Goal: Task Accomplishment & Management: Manage account settings

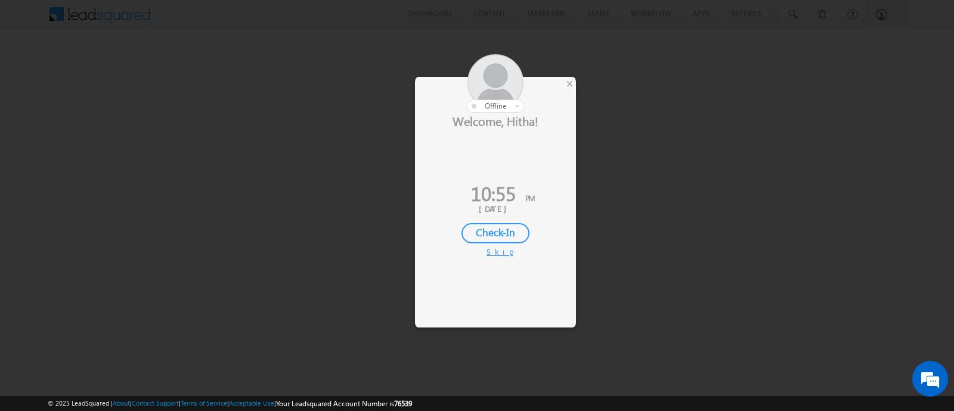
click at [568, 80] on div "×" at bounding box center [569, 83] width 13 height 13
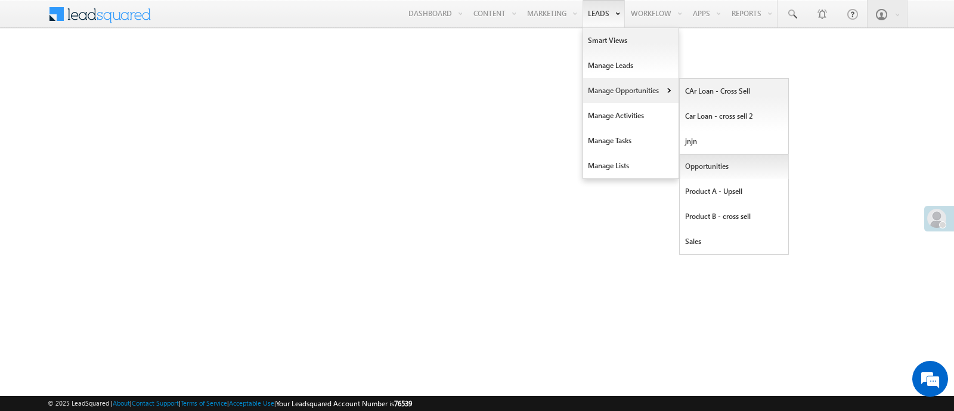
click at [707, 163] on link "Opportunities" at bounding box center [734, 166] width 109 height 25
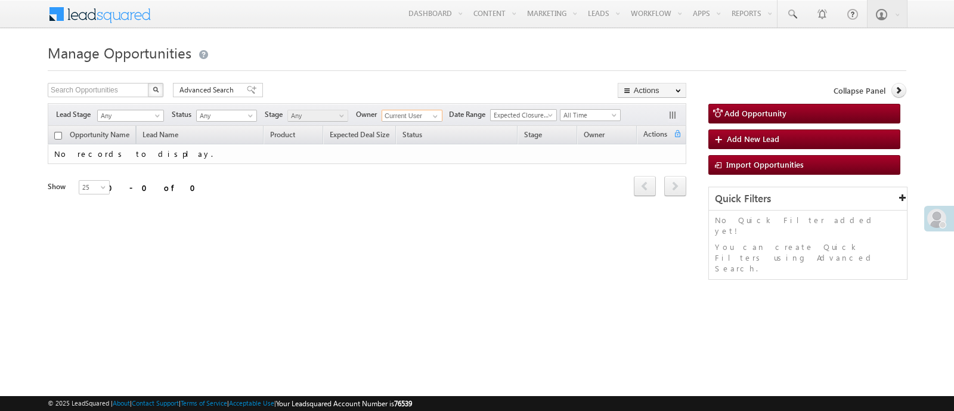
click at [418, 116] on input "Current User" at bounding box center [412, 116] width 61 height 12
click at [432, 116] on span at bounding box center [436, 117] width 10 height 10
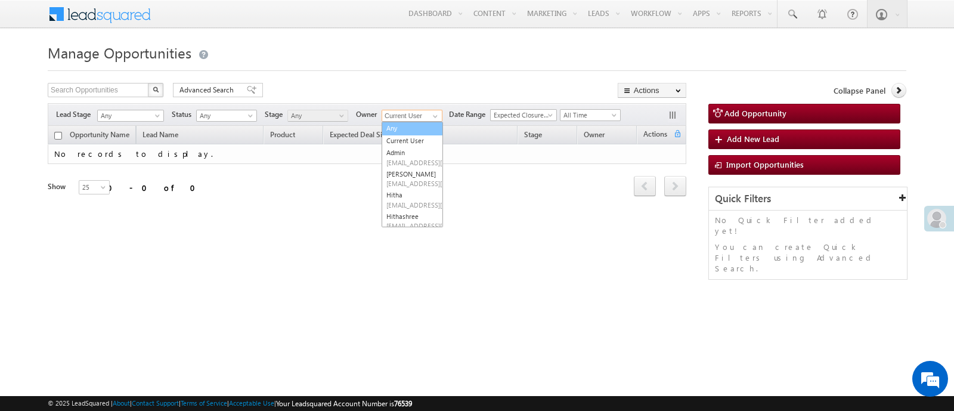
click at [421, 128] on link "Any" at bounding box center [412, 129] width 61 height 14
type input "Any"
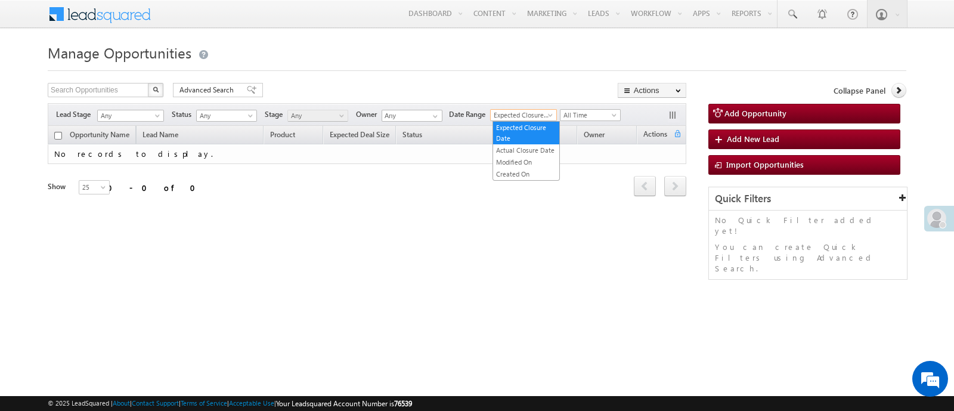
click at [521, 118] on span "Expected Closure Date" at bounding box center [522, 115] width 62 height 11
click at [511, 171] on link "Created On" at bounding box center [526, 174] width 66 height 11
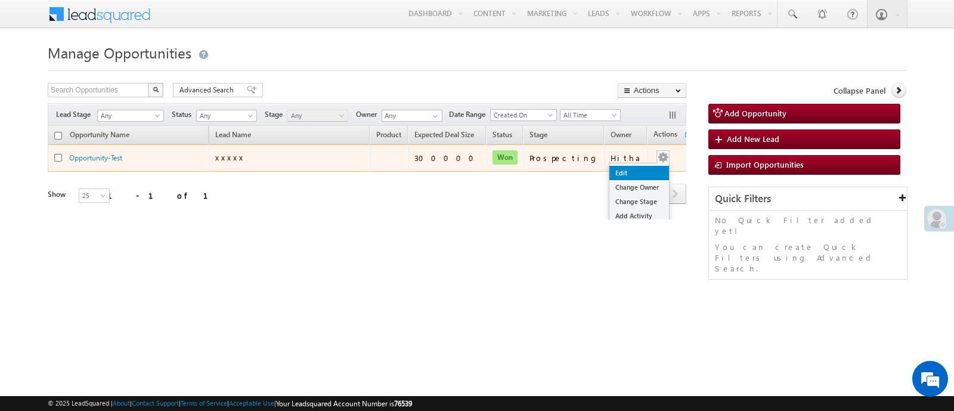
click at [628, 166] on link "Edit" at bounding box center [639, 173] width 60 height 14
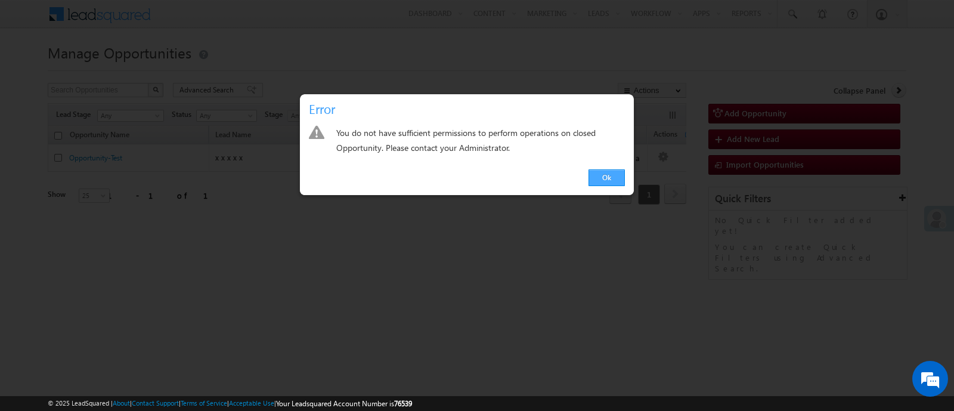
click at [615, 171] on link "Ok" at bounding box center [607, 177] width 36 height 17
